Goal: Task Accomplishment & Management: Use online tool/utility

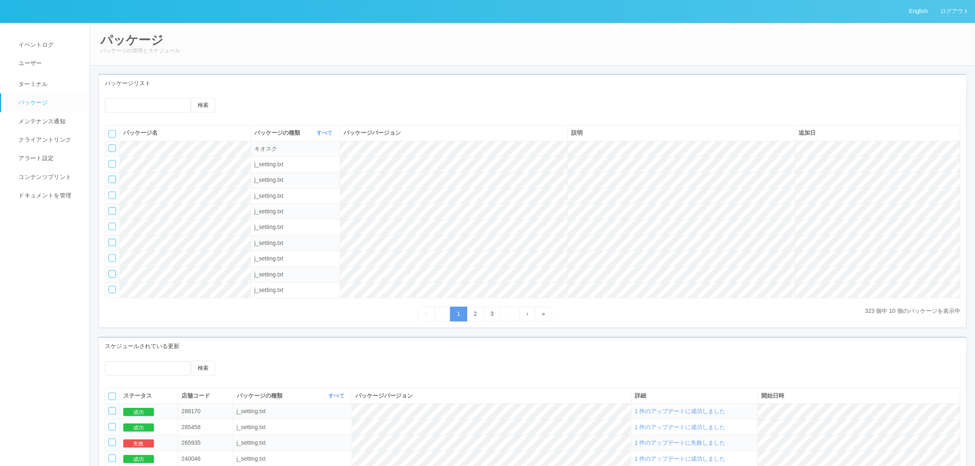
click at [440, 113] on div "検索" at bounding box center [533, 108] width 868 height 21
click at [54, 88] on link "ターミナル" at bounding box center [49, 83] width 96 height 20
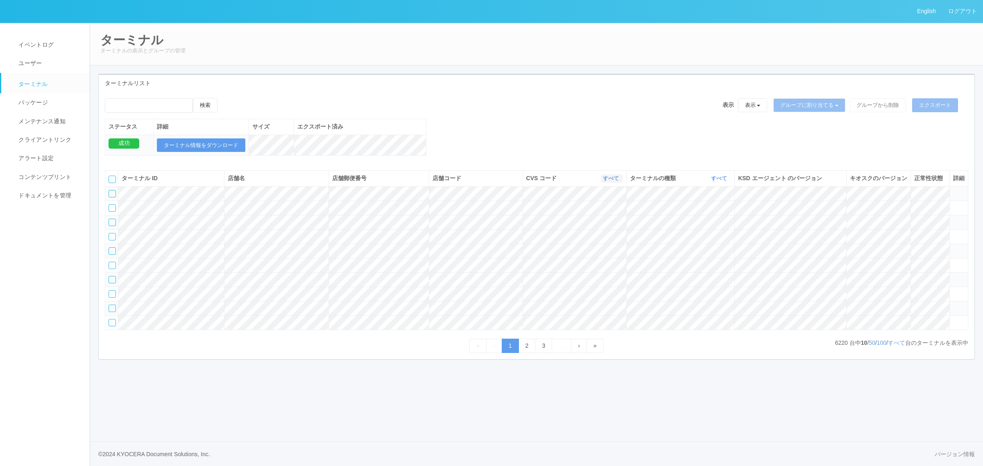
drag, startPoint x: 619, startPoint y: 191, endPoint x: 612, endPoint y: 187, distance: 9.0
click at [619, 181] on link "すべて" at bounding box center [612, 178] width 18 height 6
click at [609, 218] on link "300024" at bounding box center [590, 212] width 65 height 11
click at [892, 346] on link "すべて" at bounding box center [896, 343] width 17 height 7
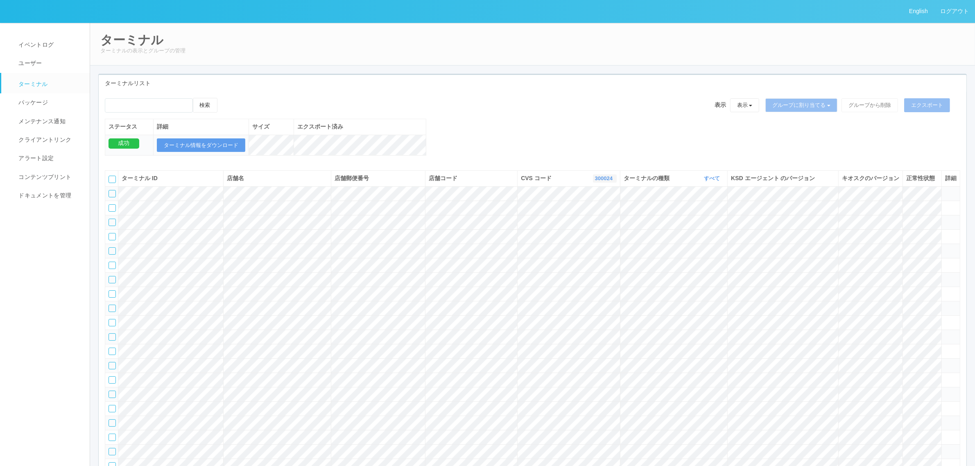
click at [604, 181] on link "300024" at bounding box center [605, 178] width 20 height 6
click at [596, 207] on link "300037" at bounding box center [584, 202] width 65 height 11
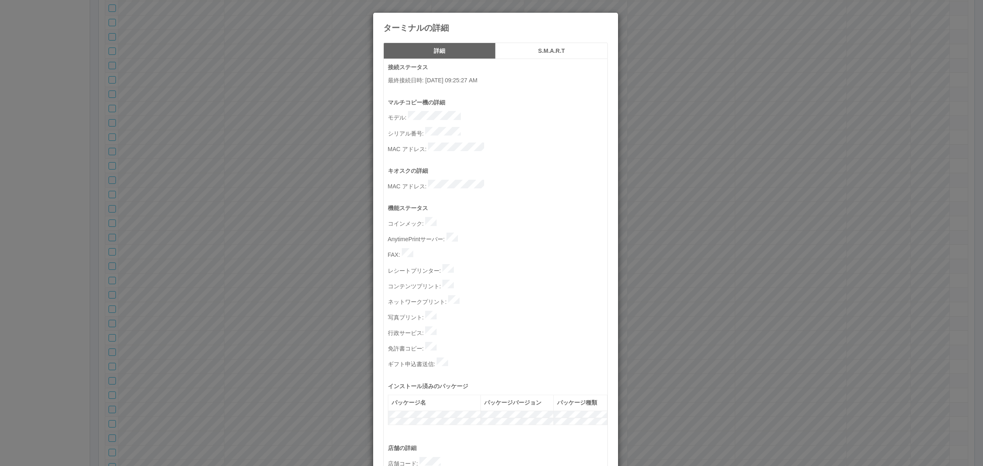
scroll to position [253, 0]
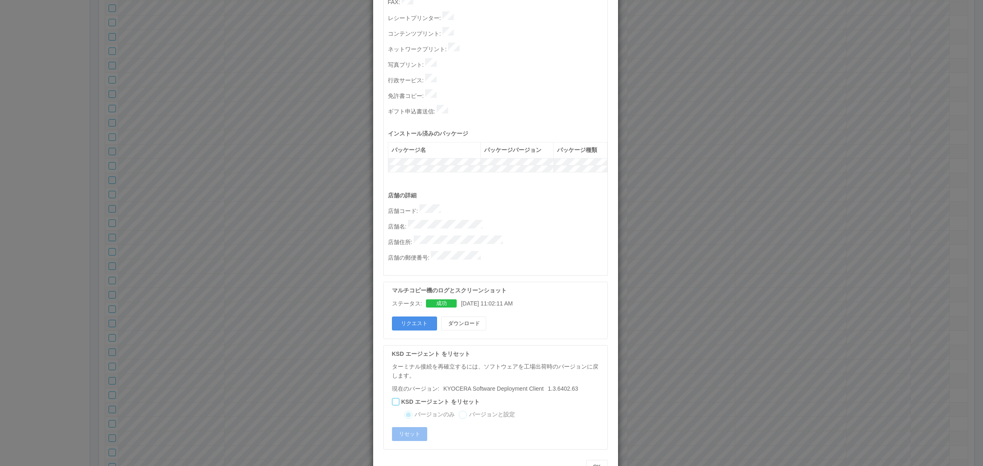
click at [413, 317] on button "リクエスト" at bounding box center [414, 324] width 45 height 14
click at [486, 198] on div "店舗の詳細 店舗コード : 店舗名 : 店舗住所 : 店舗の郵便番号 :" at bounding box center [498, 233] width 220 height 84
click at [272, 224] on div "ターミナルの詳細 詳細 S.M.A.R.T 接続ステータス 最終接続日時 : [DATE] 09:25:27 AM マルチコピー機の詳細 モデル : シリアル…" at bounding box center [491, 233] width 983 height 466
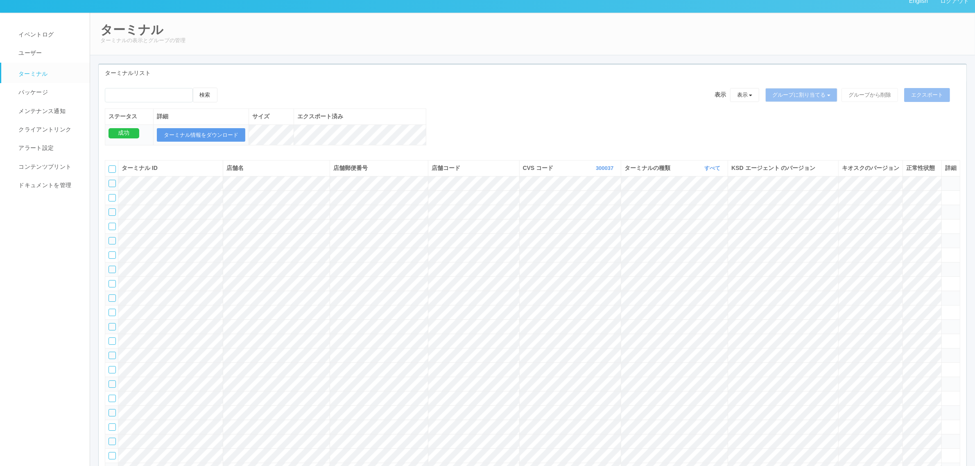
scroll to position [0, 0]
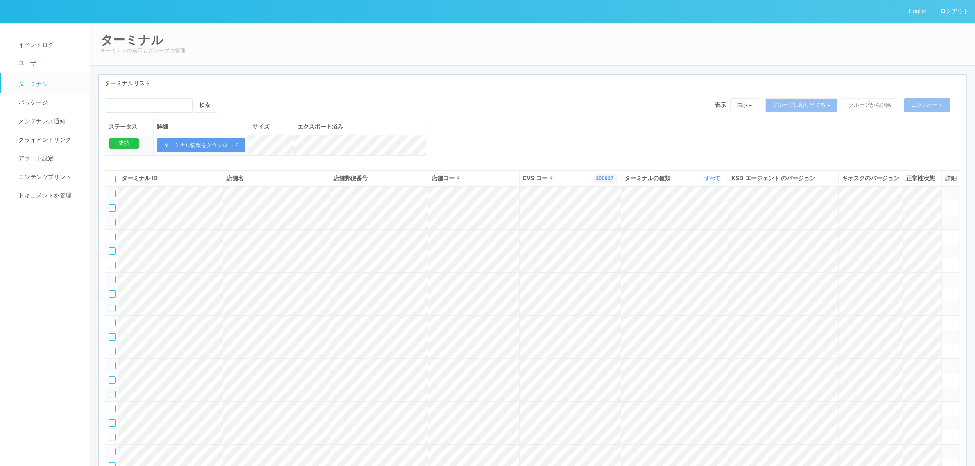
click at [610, 181] on link "300037" at bounding box center [606, 178] width 20 height 6
click at [570, 244] on span "961762" at bounding box center [572, 241] width 23 height 7
click at [37, 93] on link "パッケージ" at bounding box center [49, 102] width 96 height 18
click at [39, 99] on span "パッケージ" at bounding box center [32, 102] width 32 height 7
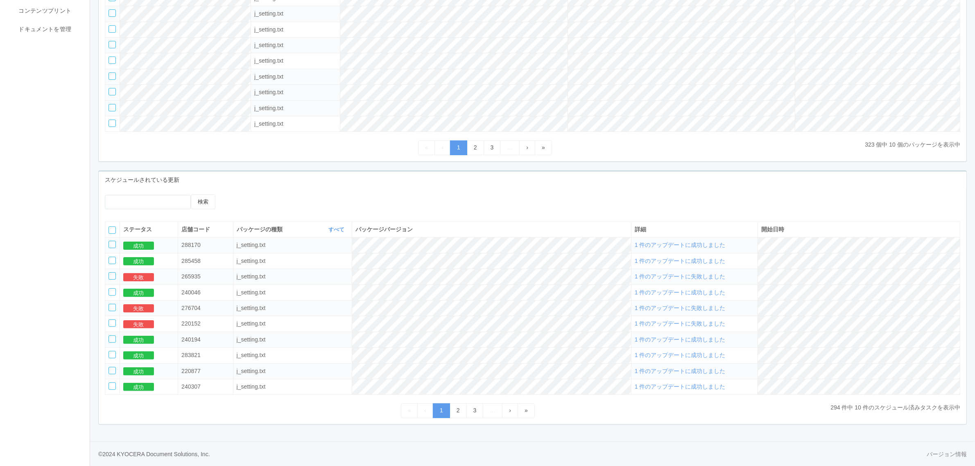
scroll to position [173, 0]
click at [683, 244] on span "1 件のアップデートに成功しました" at bounding box center [680, 245] width 91 height 7
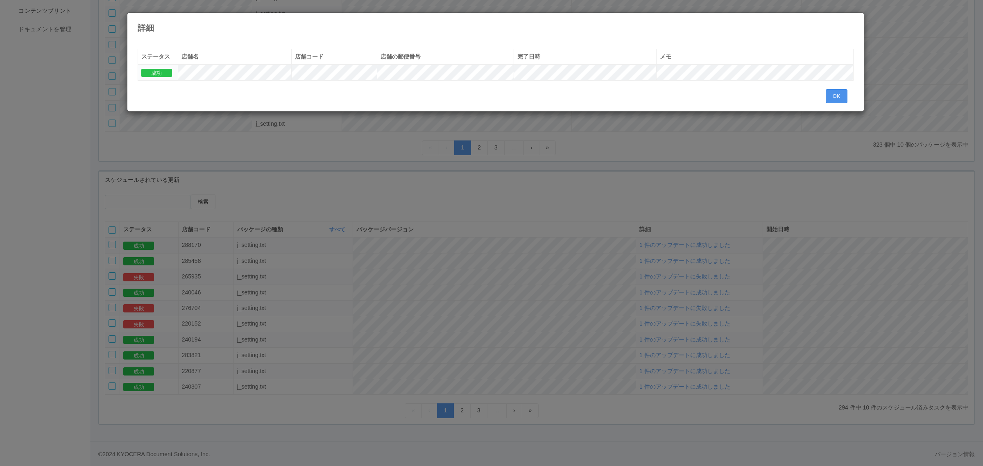
click at [834, 93] on button "OK" at bounding box center [837, 96] width 22 height 14
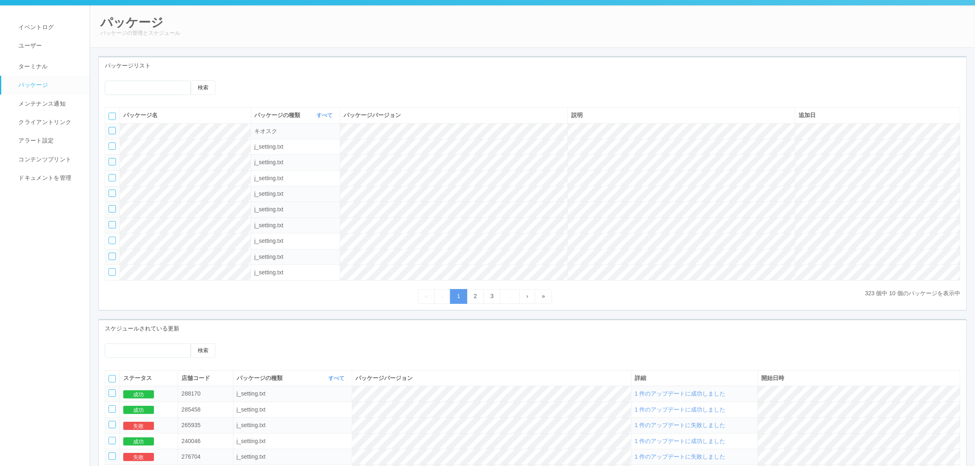
scroll to position [0, 0]
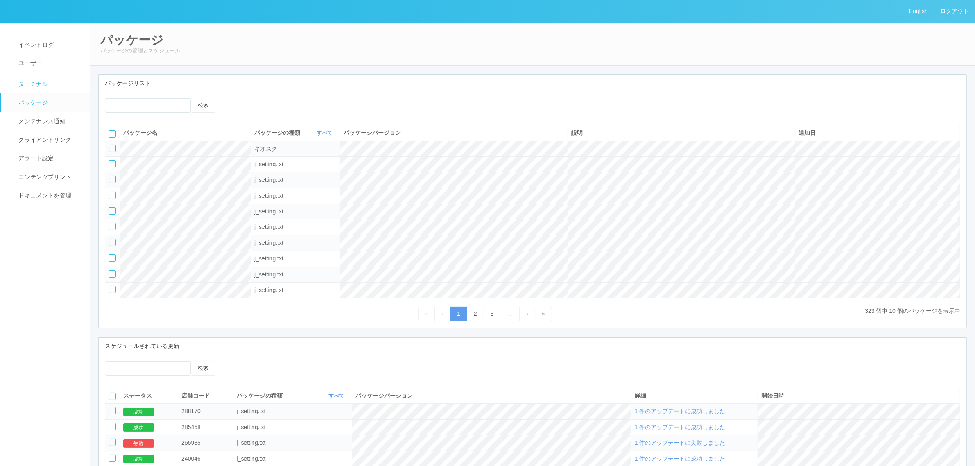
click at [60, 81] on link "ターミナル" at bounding box center [49, 83] width 96 height 20
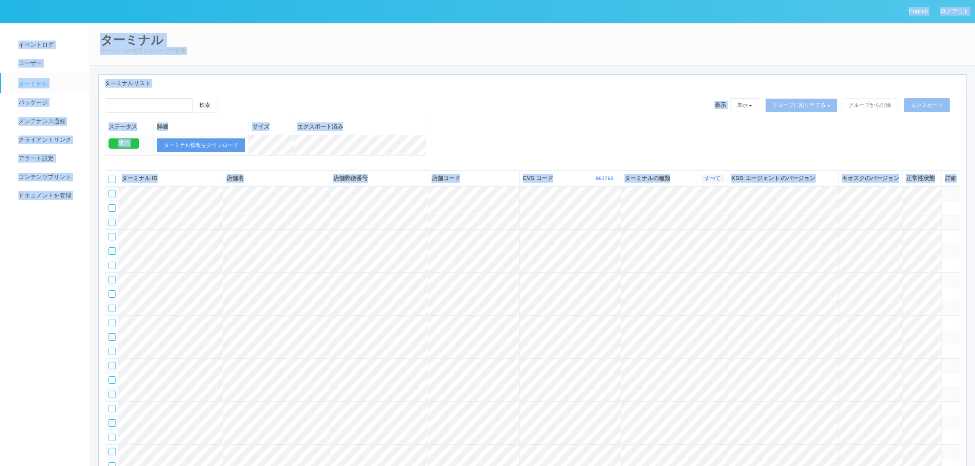
click at [711, 181] on link "すべて" at bounding box center [714, 178] width 18 height 6
click at [706, 218] on link "キオスク" at bounding box center [692, 212] width 65 height 11
click at [606, 148] on div "検索 表示 表示 すべてのターミナル 未割り当てのターミナル グループを追加 グループ名を編集 アーカイブ済みのターミナル グループに割り当てる グループを追…" at bounding box center [533, 131] width 868 height 66
click at [477, 142] on div "検索 表示 表示 すべてのターミナル 未割り当てのターミナル グループを追加 グループ名を編集 アーカイブ済みのターミナル グループに割り当てる グループを追…" at bounding box center [533, 131] width 868 height 66
click at [521, 132] on div "検索 表示 表示 すべてのターミナル 未割り当てのターミナル グループを追加 グループ名を編集 アーカイブ済みのターミナル グループに割り当てる グループを追…" at bounding box center [533, 131] width 868 height 66
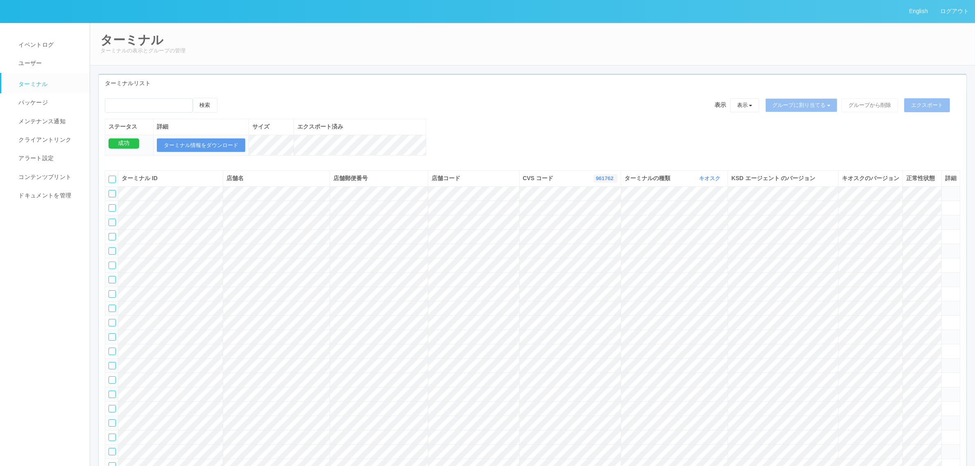
click at [596, 181] on link "961762" at bounding box center [606, 178] width 20 height 6
click at [600, 252] on link "300037" at bounding box center [585, 246] width 65 height 11
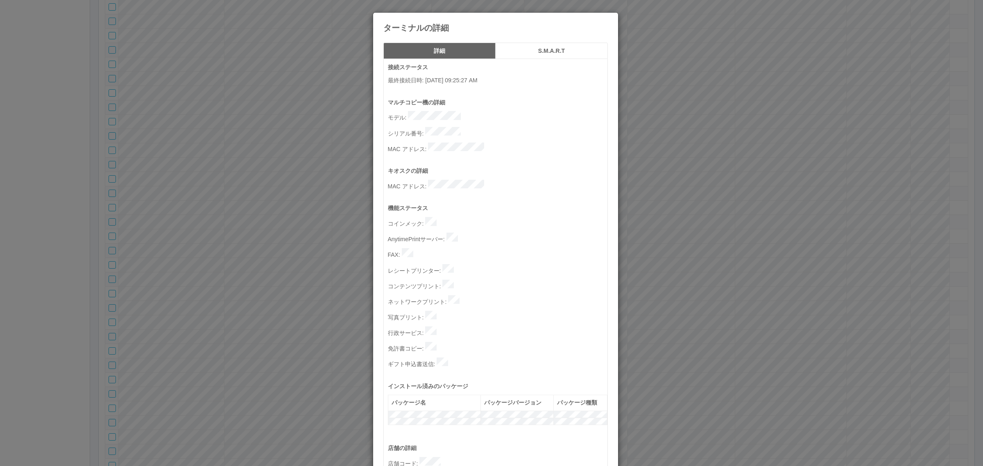
scroll to position [253, 0]
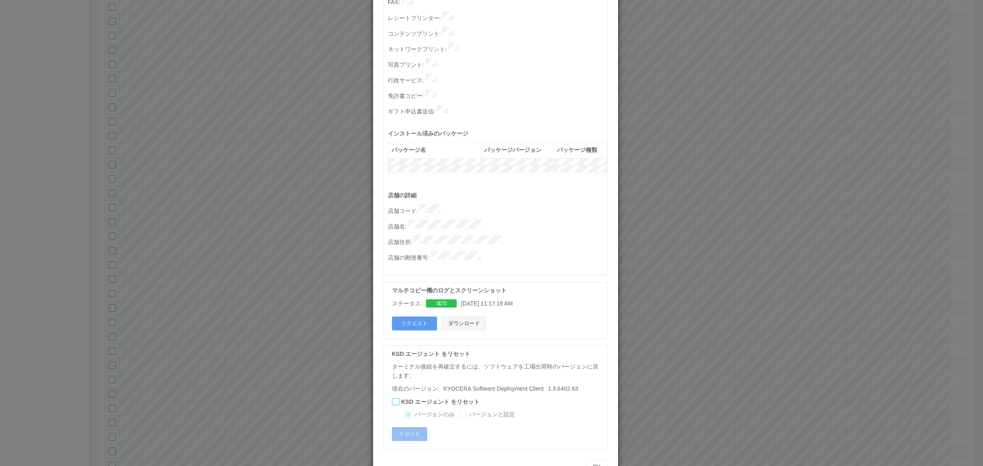
click at [465, 317] on button "ダウンロード" at bounding box center [463, 324] width 45 height 14
